Goal: Task Accomplishment & Management: Use online tool/utility

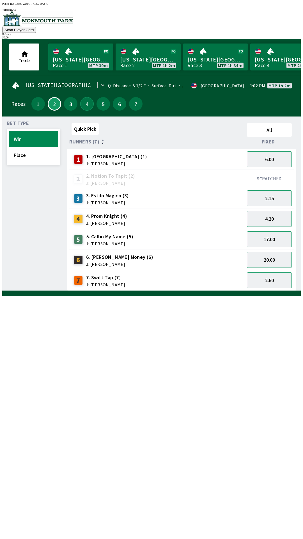
click at [85, 106] on button "4" at bounding box center [86, 103] width 13 height 13
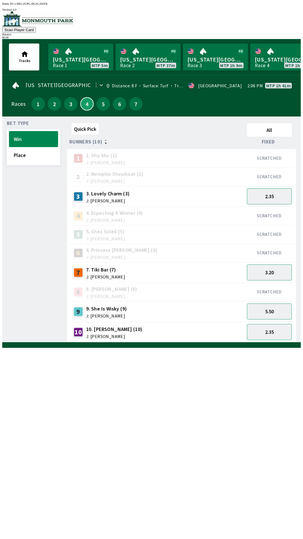
click at [80, 97] on button "4" at bounding box center [86, 103] width 13 height 13
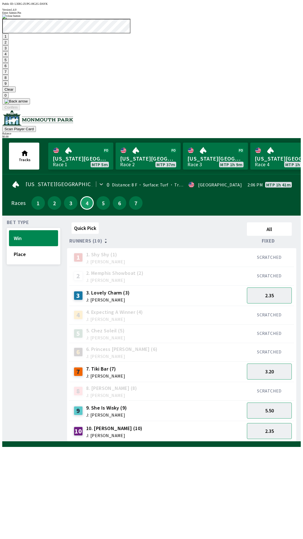
click at [9, 39] on button "1" at bounding box center [5, 36] width 6 height 6
click at [9, 86] on button "9" at bounding box center [5, 84] width 6 height 6
click at [9, 75] on button "7" at bounding box center [5, 72] width 6 height 6
click at [9, 51] on button "3" at bounding box center [5, 48] width 6 height 6
click at [20, 110] on button "Confirm" at bounding box center [11, 107] width 18 height 6
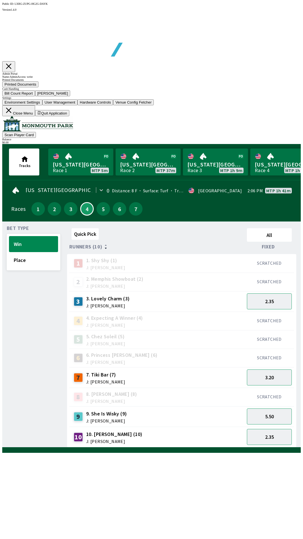
click at [35, 96] on button "Bill Count Report" at bounding box center [18, 93] width 33 height 6
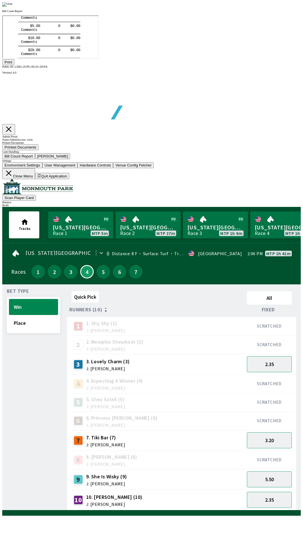
scroll to position [66, 0]
click at [13, 7] on img at bounding box center [7, 4] width 10 height 4
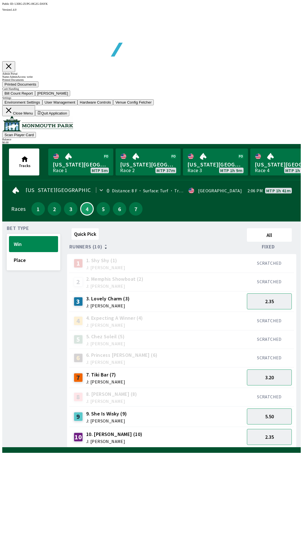
click at [35, 116] on button "Close Menu" at bounding box center [18, 110] width 33 height 11
